Goal: Task Accomplishment & Management: Manage account settings

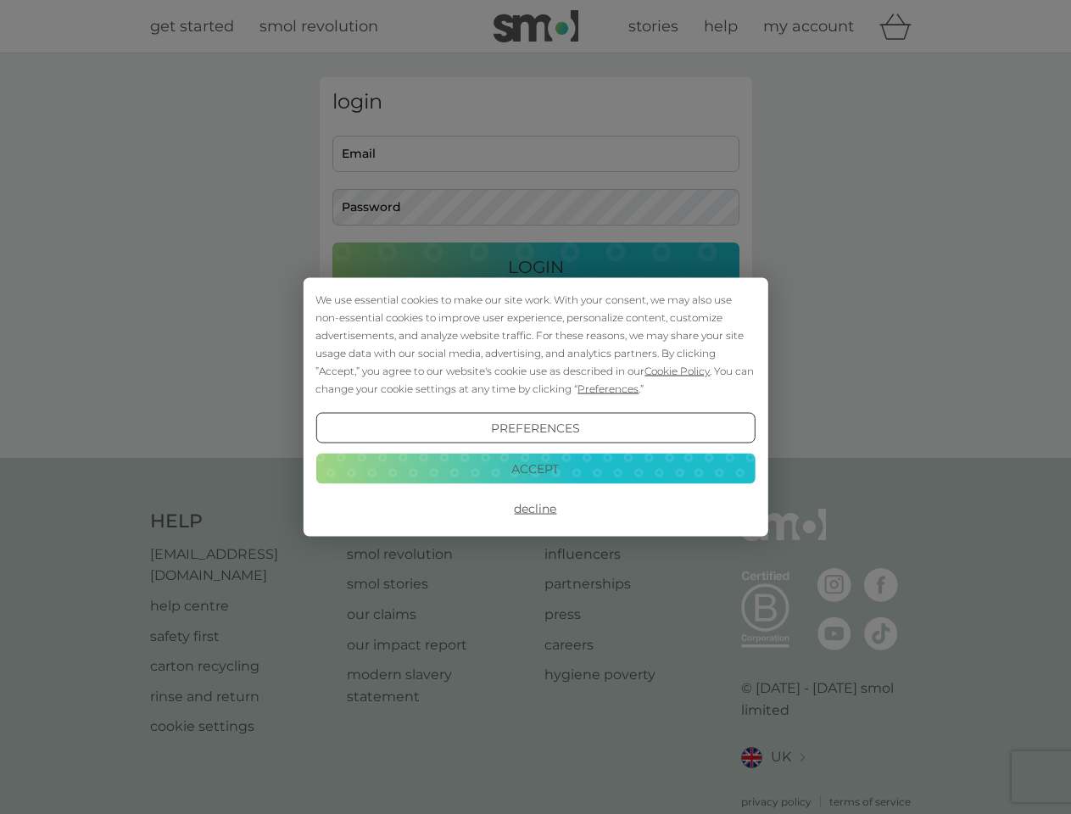
click at [677, 370] on span "Cookie Policy" at bounding box center [676, 371] width 65 height 13
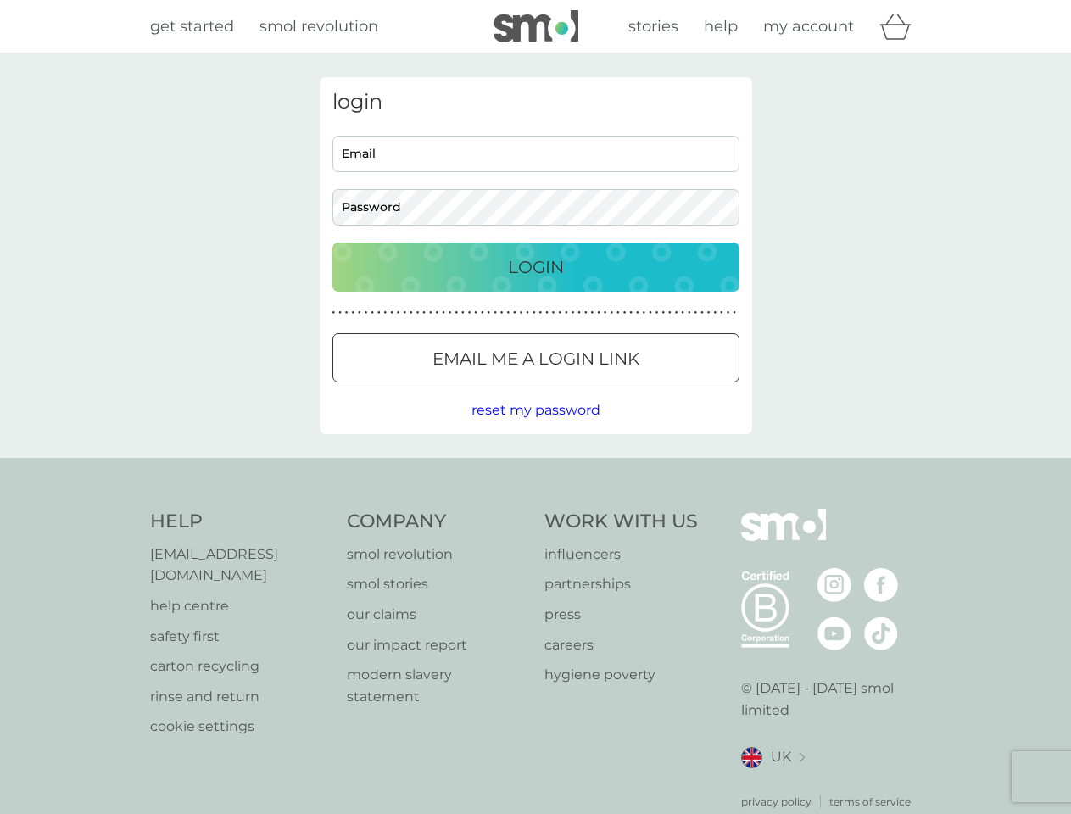
click at [606, 388] on div "login Email Password Login ● ● ● ● ● ● ● ● ● ● ● ● ● ● ● ● ● ● ● ● ● ● ● ● ● ● …" at bounding box center [536, 255] width 432 height 357
click at [535, 428] on div "login Email Password Login ● ● ● ● ● ● ● ● ● ● ● ● ● ● ● ● ● ● ● ● ● ● ● ● ● ● …" at bounding box center [536, 255] width 432 height 357
click at [535, 509] on div "Help [EMAIL_ADDRESS][DOMAIN_NAME] help centre safety first carton recycling rin…" at bounding box center [535, 659] width 771 height 301
click at [535, 468] on div "Help [EMAIL_ADDRESS][DOMAIN_NAME] help centre safety first carton recycling rin…" at bounding box center [535, 659] width 1071 height 403
